Goal: Task Accomplishment & Management: Manage account settings

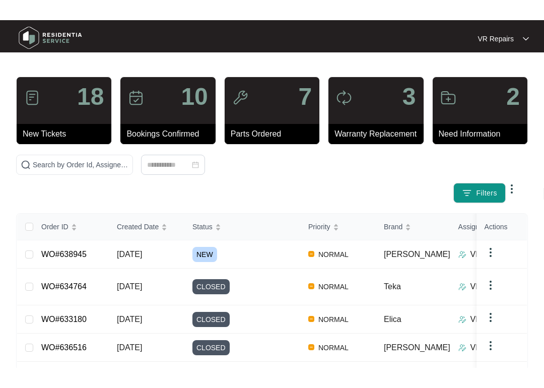
scroll to position [85, 0]
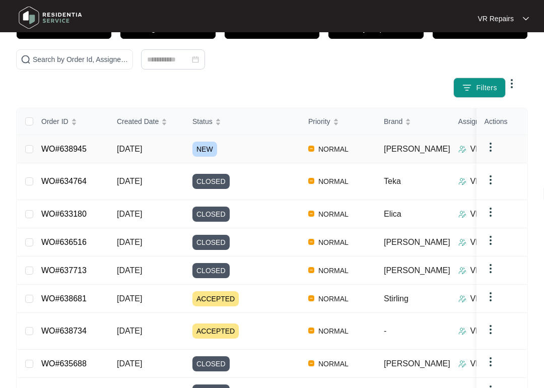
click at [83, 151] on link "WO#638945" at bounding box center [63, 148] width 45 height 9
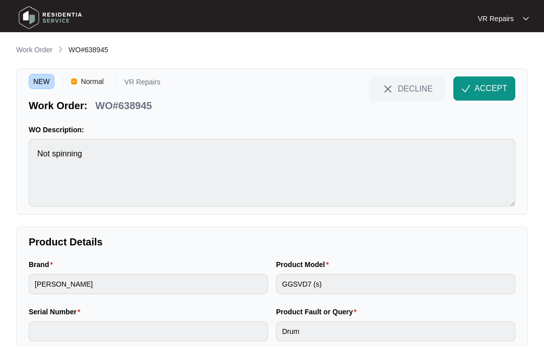
click at [27, 48] on p "Work Order" at bounding box center [34, 50] width 36 height 10
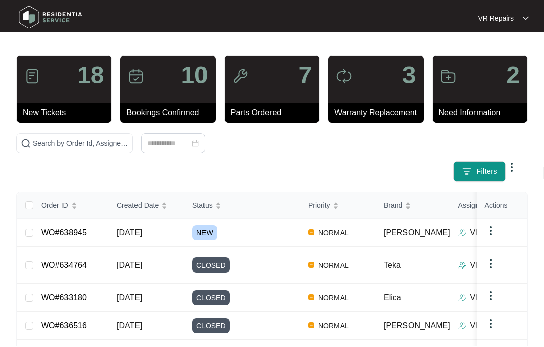
scroll to position [1, 0]
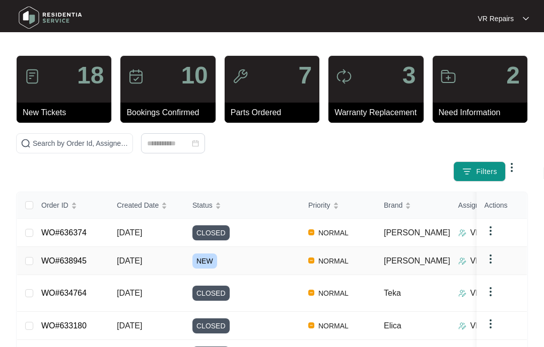
click at [81, 265] on link "WO#638945" at bounding box center [63, 261] width 45 height 9
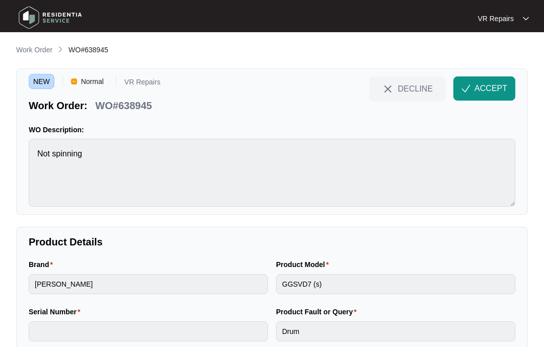
click at [492, 92] on span "ACCEPT" at bounding box center [490, 89] width 33 height 12
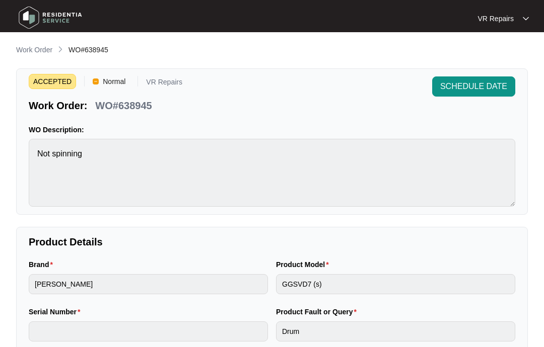
click at [43, 46] on p "Work Order" at bounding box center [34, 50] width 36 height 10
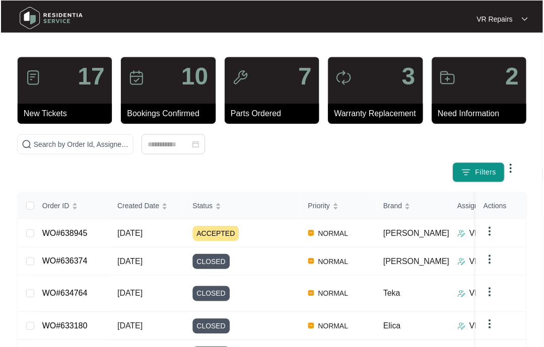
scroll to position [2, 0]
